Goal: Information Seeking & Learning: Check status

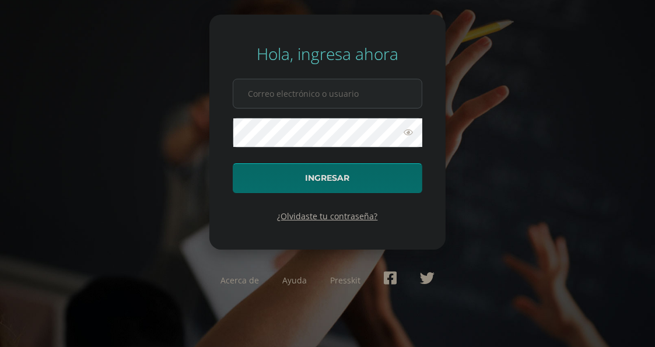
type input "dmencosdb24@gmail.com"
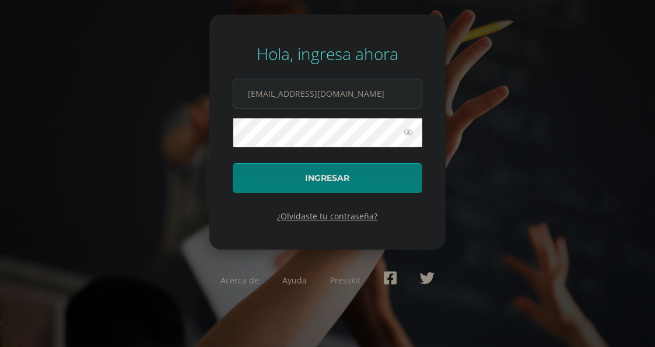
click at [325, 174] on button "Ingresar" at bounding box center [328, 178] width 190 height 30
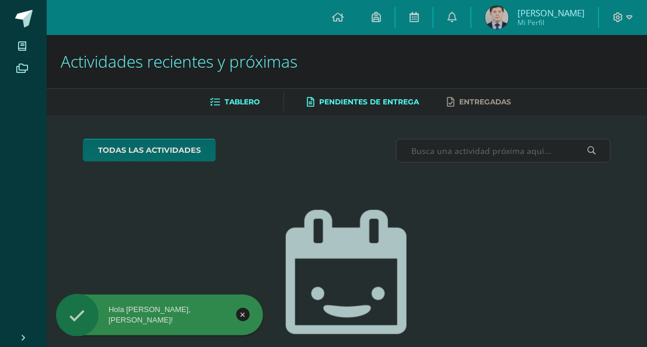
click at [386, 111] on link "Pendientes de entrega" at bounding box center [363, 102] width 112 height 19
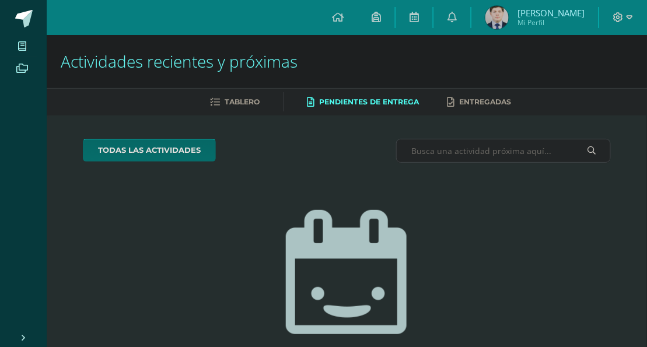
click at [500, 19] on img at bounding box center [496, 17] width 23 height 23
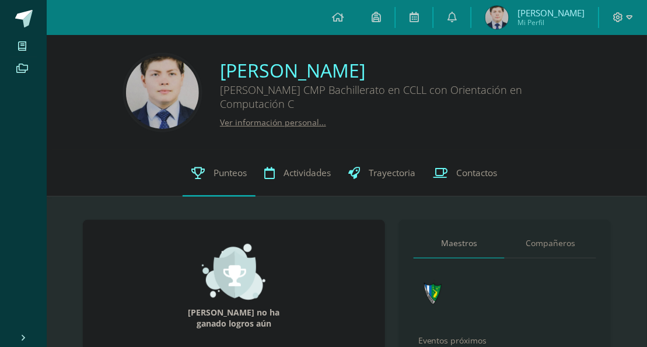
click at [219, 179] on span "Punteos" at bounding box center [230, 173] width 33 height 12
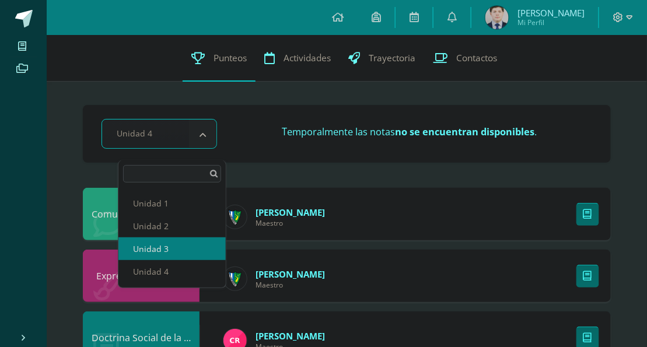
select select "Unidad 3"
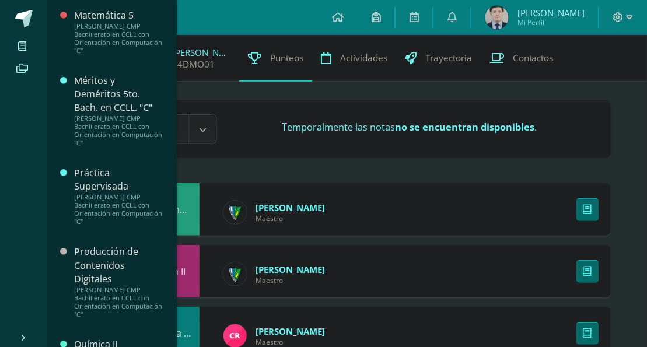
scroll to position [972, 0]
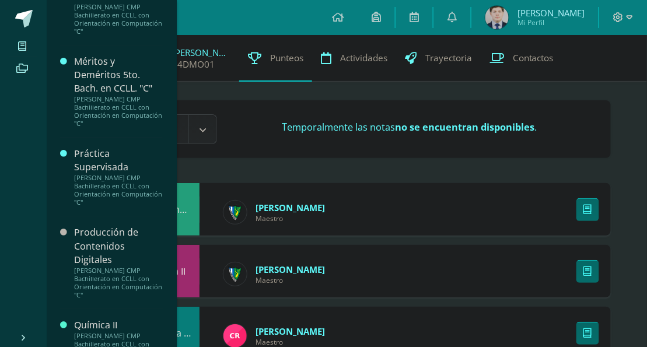
click at [111, 332] on div "[PERSON_NAME] CMP Bachillerato en CCLL con Orientación en Computación "C"" at bounding box center [118, 348] width 89 height 33
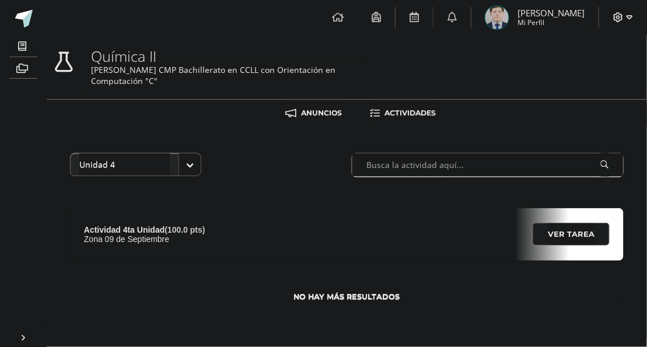
scroll to position [1, 0]
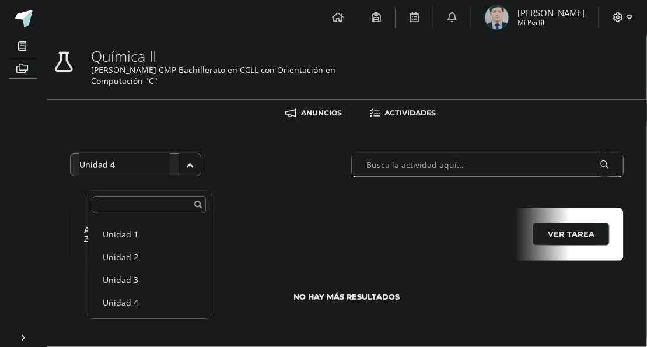
click at [200, 170] on body "Mis cursos Archivos Cerrar panel Biología II Quinto Bachillerato CMP Bachillera…" at bounding box center [323, 169] width 647 height 338
select select "Unidad 1"
